Goal: Transaction & Acquisition: Download file/media

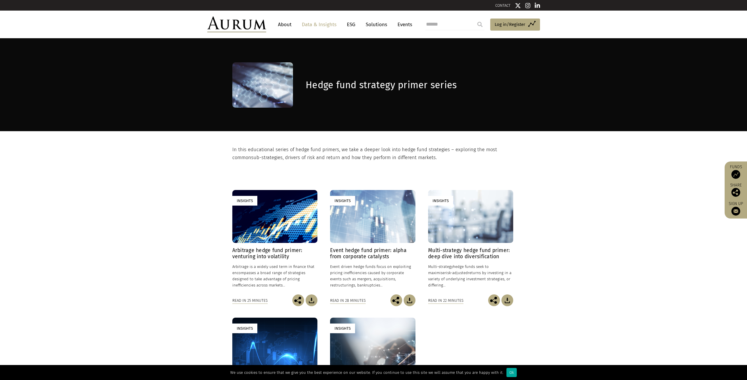
click at [172, 196] on section "Insights Arbitrage hedge fund primer: venturing into volatility [DATE] Arbitrag…" at bounding box center [373, 311] width 747 height 299
click at [255, 30] on img at bounding box center [236, 24] width 59 height 16
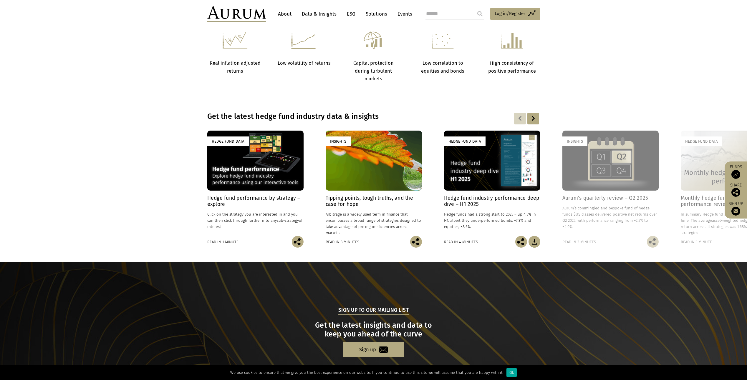
scroll to position [383, 0]
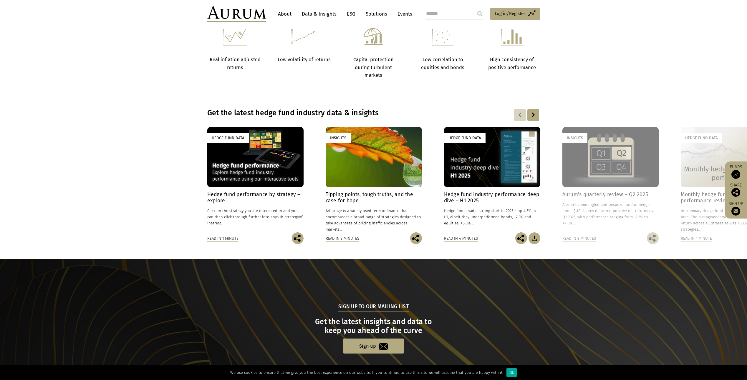
click at [228, 197] on h4 "Hedge fund performance by strategy – explore" at bounding box center [255, 198] width 96 height 12
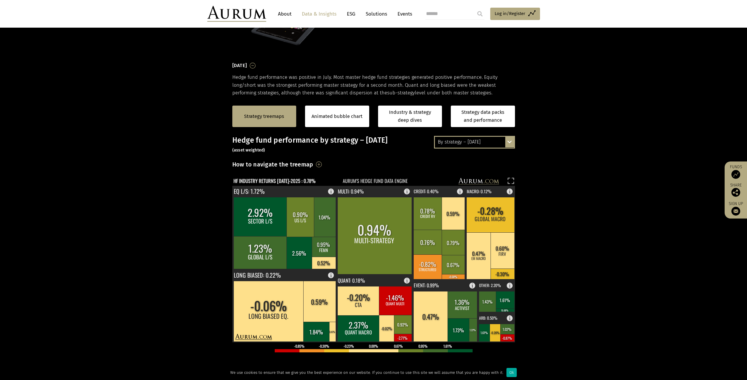
scroll to position [88, 0]
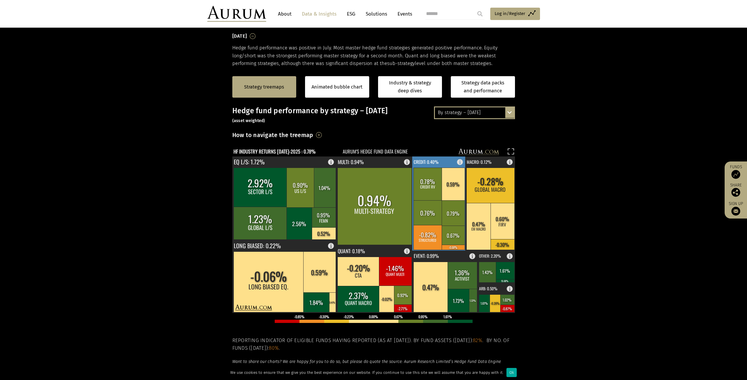
click at [431, 214] on rect at bounding box center [427, 212] width 29 height 25
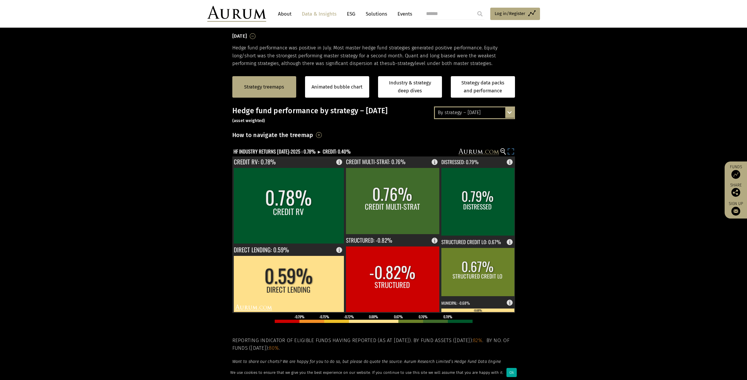
click at [513, 153] on icon at bounding box center [513, 154] width 2 height 2
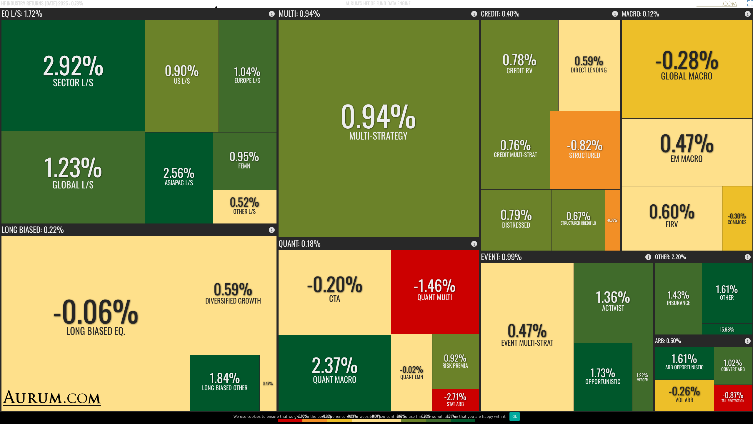
click at [746, 1] on rect at bounding box center [749, 4] width 8 height 8
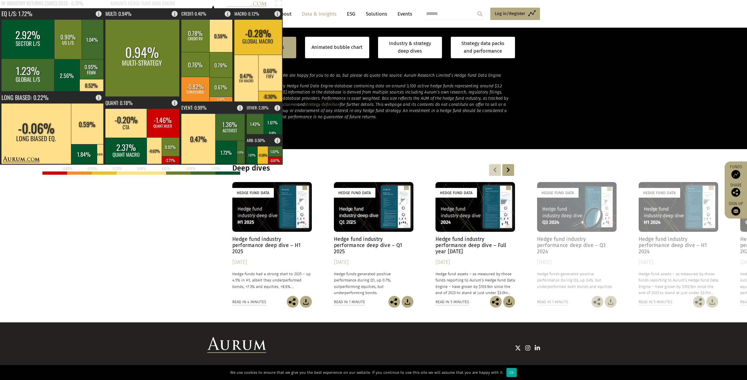
scroll to position [383, 0]
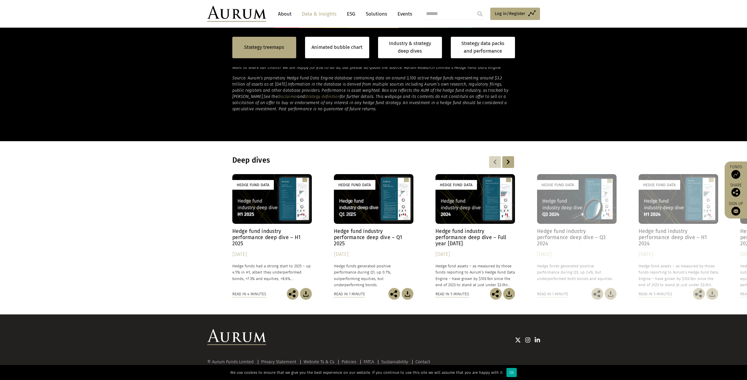
click at [469, 236] on h4 "Hedge fund industry performance deep dive – Full year [DATE]" at bounding box center [474, 237] width 79 height 19
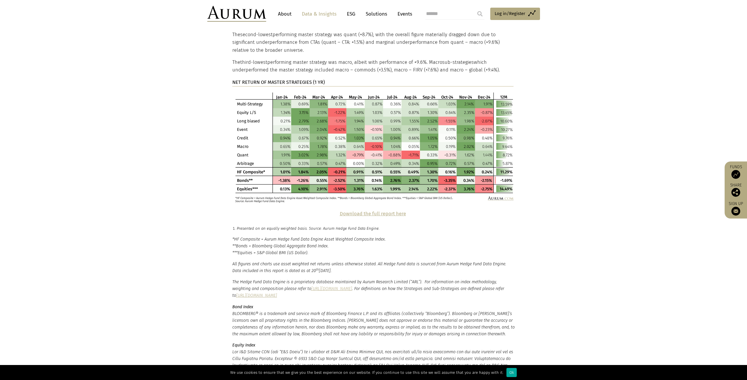
scroll to position [1289, 0]
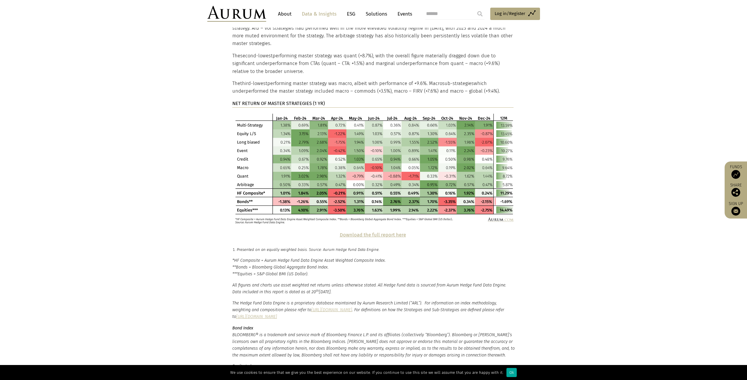
click at [366, 232] on strong "Download the full report here" at bounding box center [373, 235] width 66 height 6
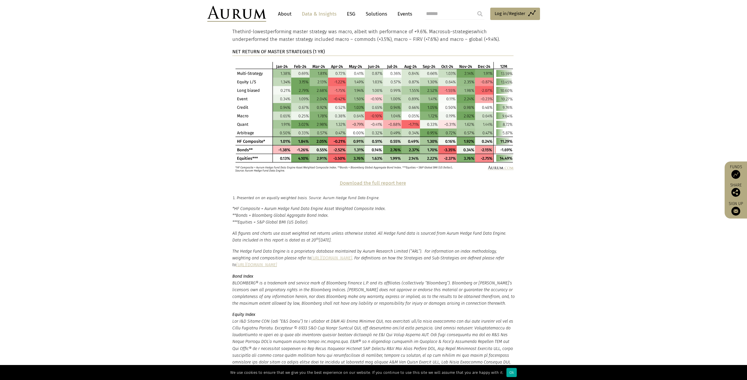
scroll to position [1295, 0]
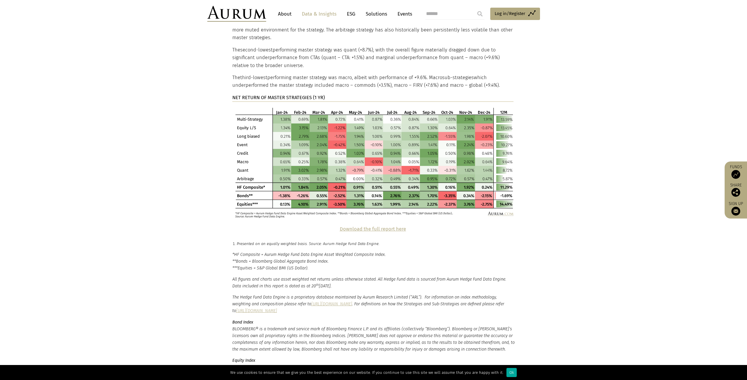
click at [363, 226] on strong "Download the full report here" at bounding box center [373, 229] width 66 height 6
